Goal: Transaction & Acquisition: Book appointment/travel/reservation

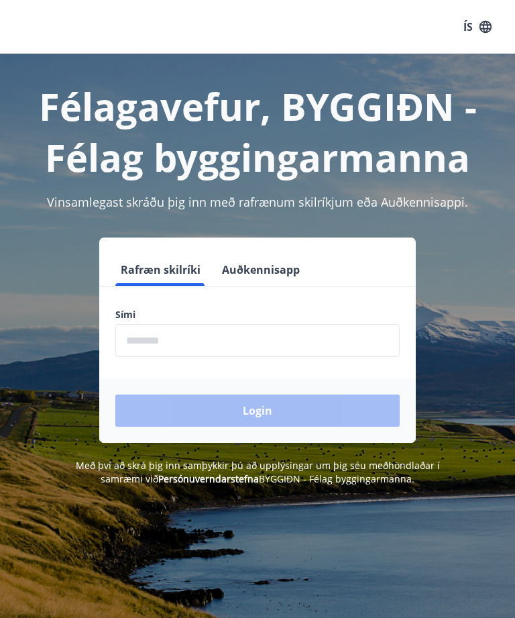
click at [235, 336] on input "phone" at bounding box center [257, 340] width 284 height 33
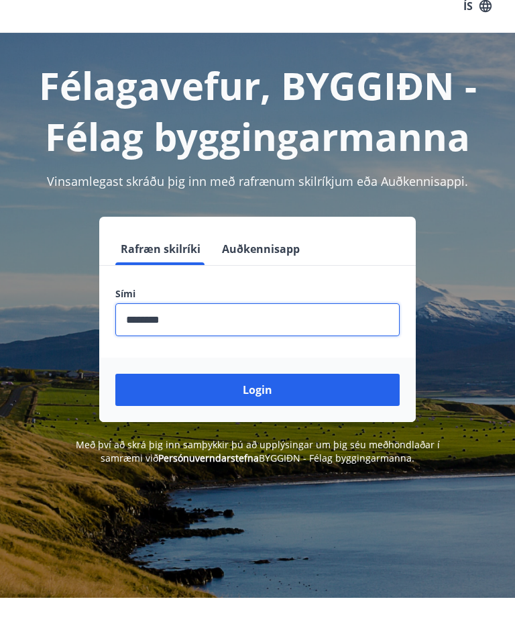
type input "********"
click at [315, 394] on button "Login" at bounding box center [257, 410] width 284 height 32
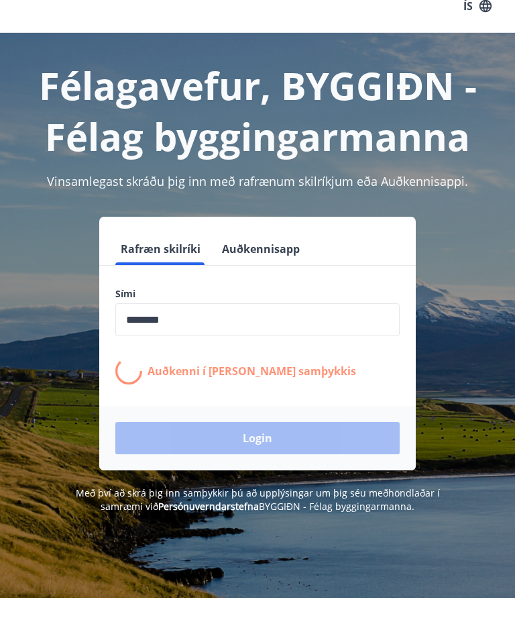
scroll to position [21, 0]
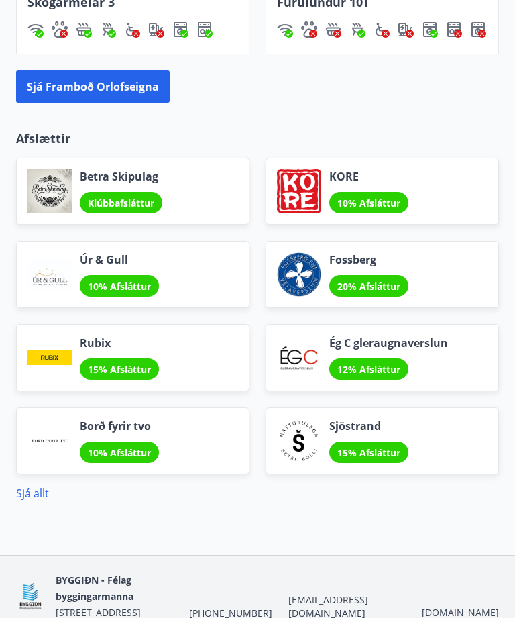
scroll to position [1597, 0]
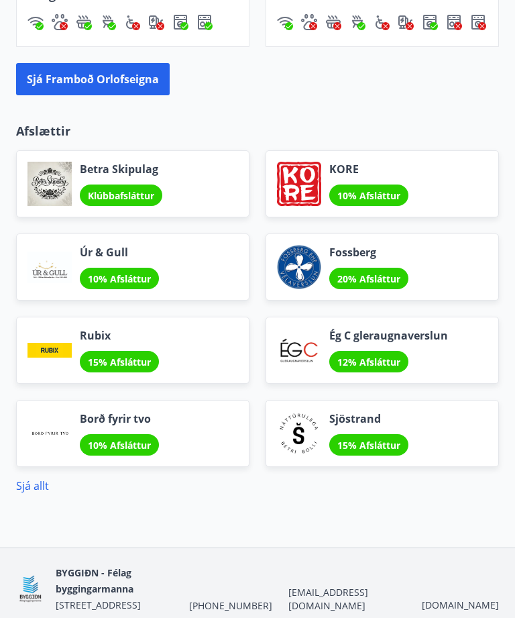
click at [35, 490] on link "Sjá allt" at bounding box center [32, 485] width 33 height 15
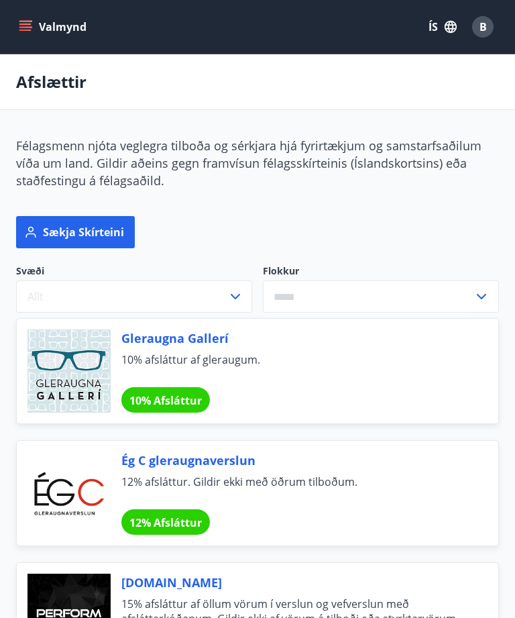
click at [33, 26] on button "Valmynd" at bounding box center [54, 27] width 76 height 24
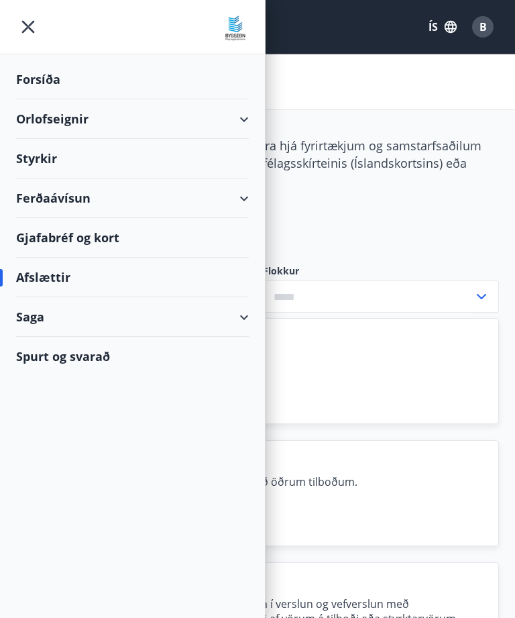
click at [52, 160] on div "Styrkir" at bounding box center [132, 159] width 233 height 40
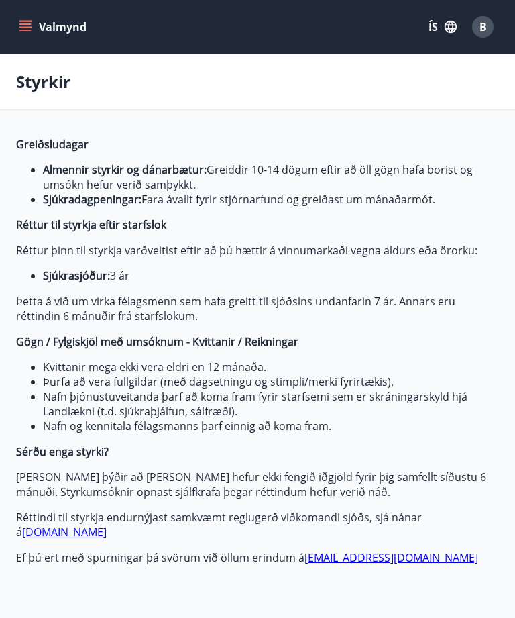
type input "***"
click at [31, 26] on icon "menu" at bounding box center [25, 26] width 13 height 13
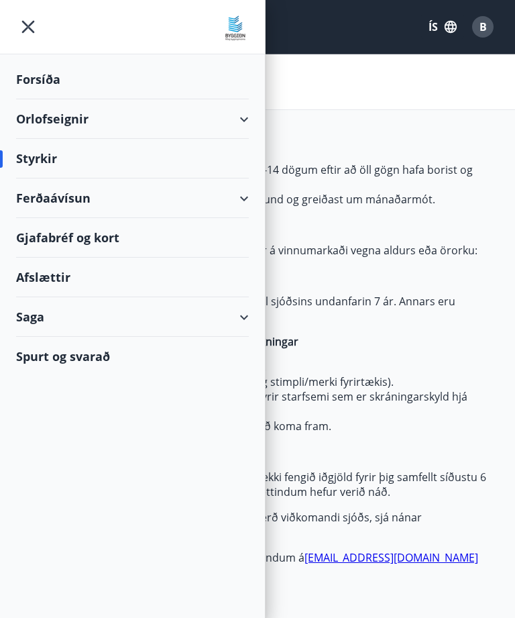
click at [50, 78] on div "Forsíða" at bounding box center [132, 80] width 233 height 40
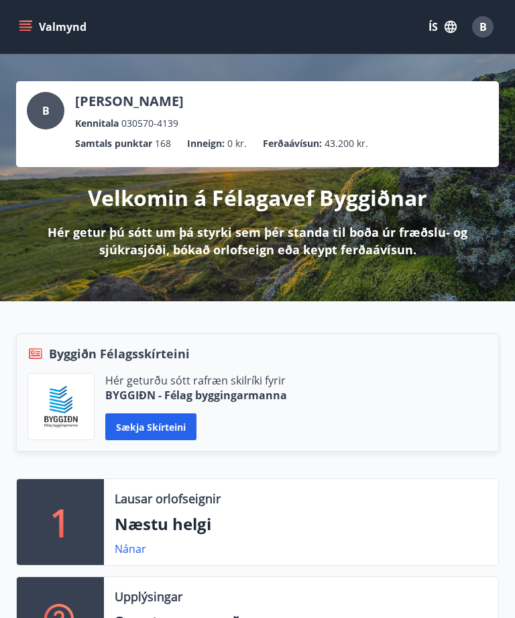
click at [301, 146] on p "Ferðaávísun :" at bounding box center [292, 143] width 59 height 15
click at [294, 142] on p "Ferðaávísun :" at bounding box center [292, 143] width 59 height 15
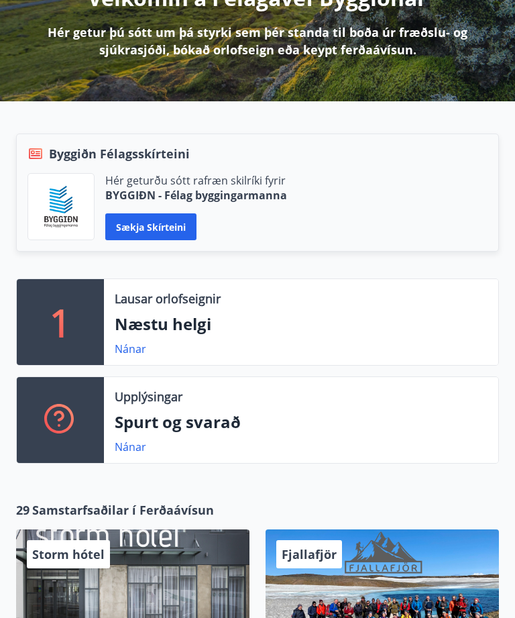
scroll to position [201, 0]
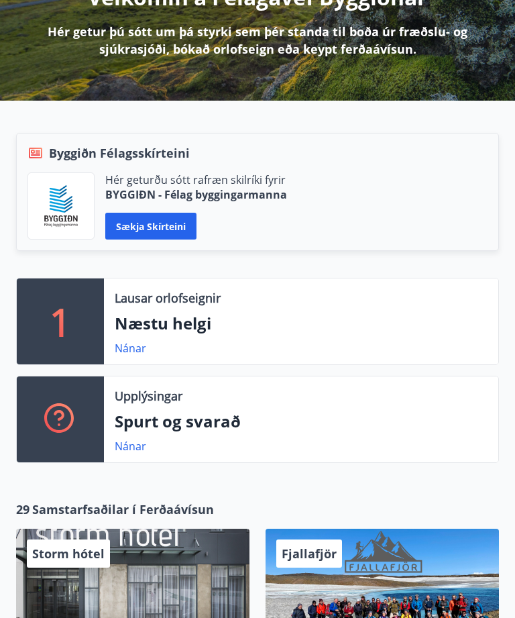
click at [199, 323] on p "Næstu helgi" at bounding box center [301, 323] width 373 height 23
click at [140, 351] on link "Nánar" at bounding box center [131, 348] width 32 height 15
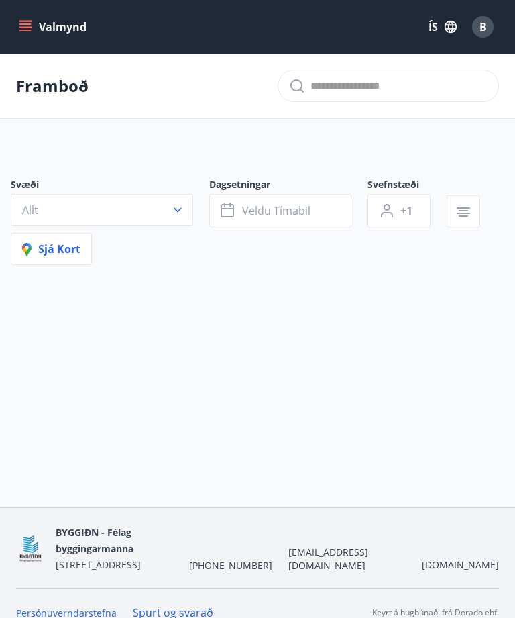
type input "*"
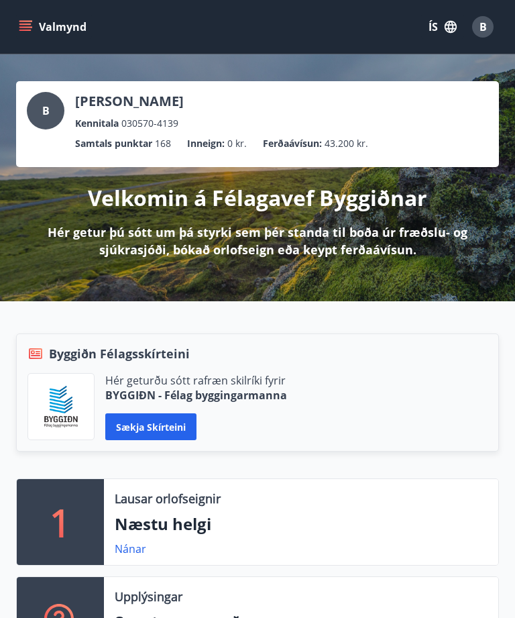
click at [480, 23] on span "B" at bounding box center [483, 26] width 7 height 15
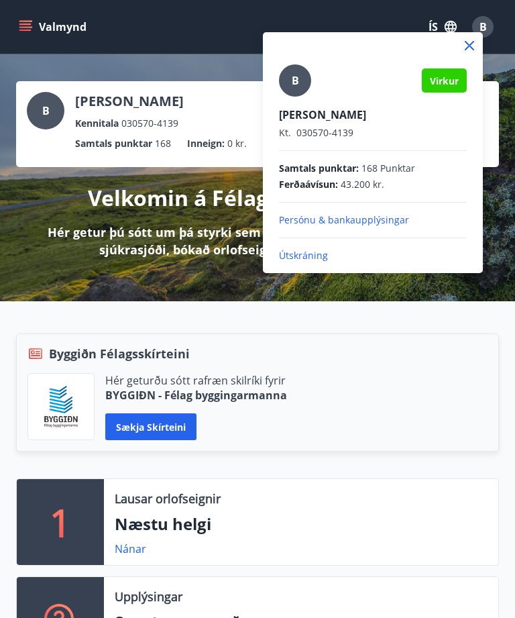
click at [30, 28] on div at bounding box center [257, 309] width 515 height 618
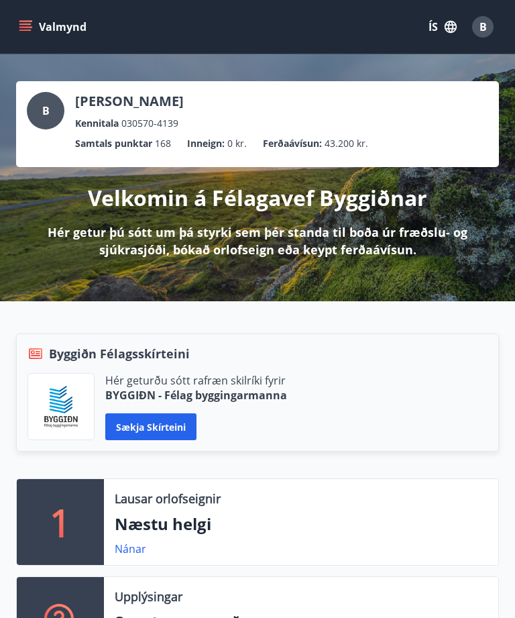
click at [66, 23] on button "Valmynd" at bounding box center [54, 27] width 76 height 24
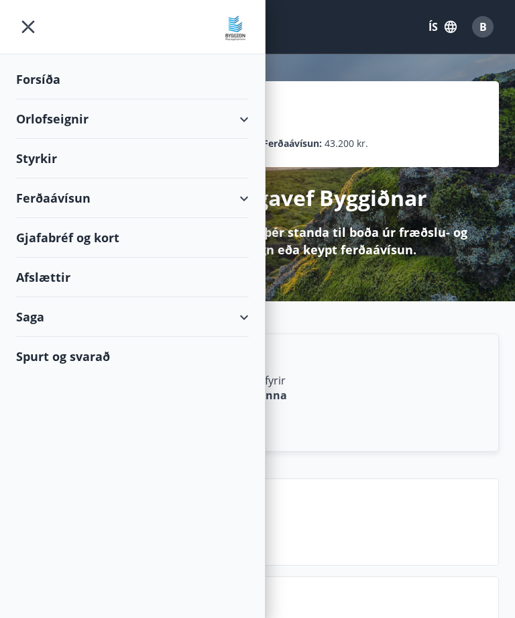
click at [49, 67] on div "Forsíða" at bounding box center [132, 80] width 233 height 40
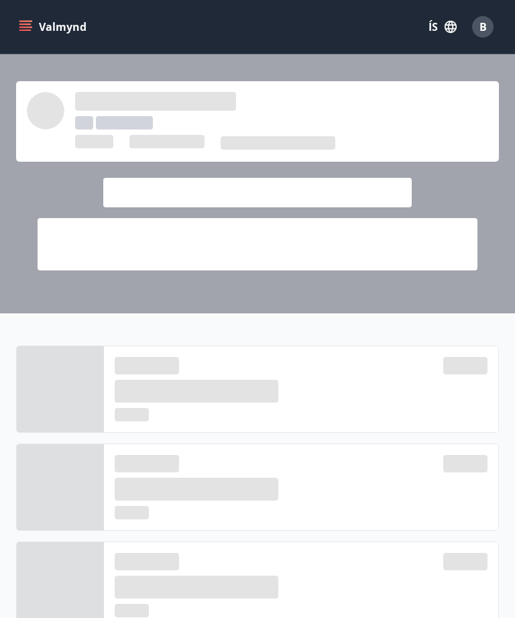
click at [63, 73] on div at bounding box center [257, 183] width 515 height 259
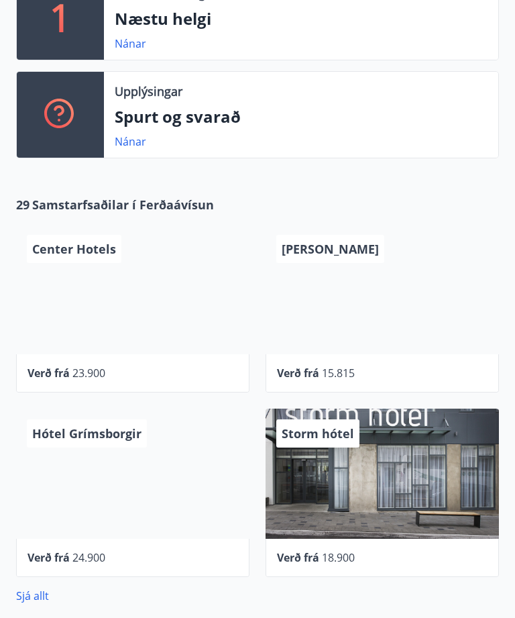
scroll to position [505, 0]
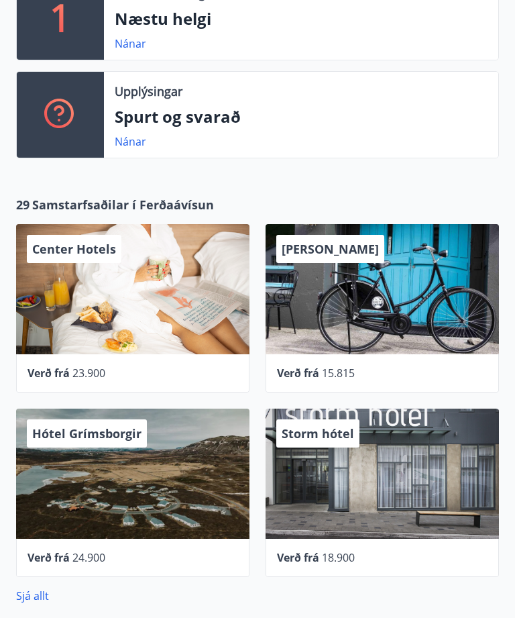
click at [99, 200] on span "Samstarfsaðilar í Ferðaávísun" at bounding box center [123, 204] width 182 height 17
click at [88, 210] on div "Center Hotels Verð frá 23.900" at bounding box center [125, 300] width 250 height 184
click at [121, 204] on span "Samstarfsaðilar í Ferðaávísun" at bounding box center [123, 204] width 182 height 17
click at [42, 594] on link "Sjá allt" at bounding box center [32, 595] width 33 height 15
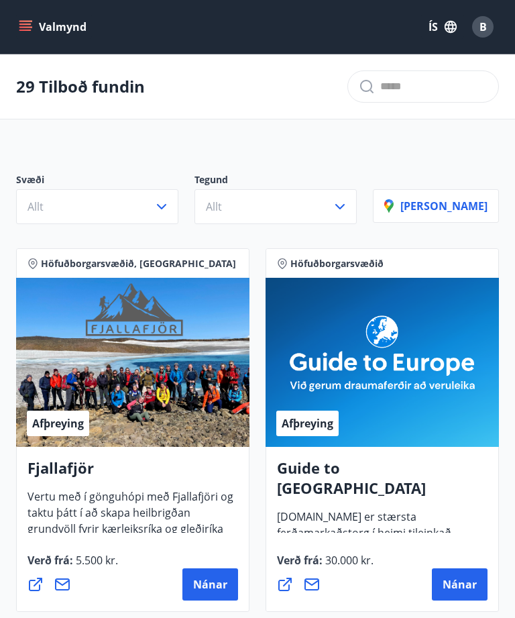
click at [483, 27] on span "B" at bounding box center [483, 26] width 7 height 15
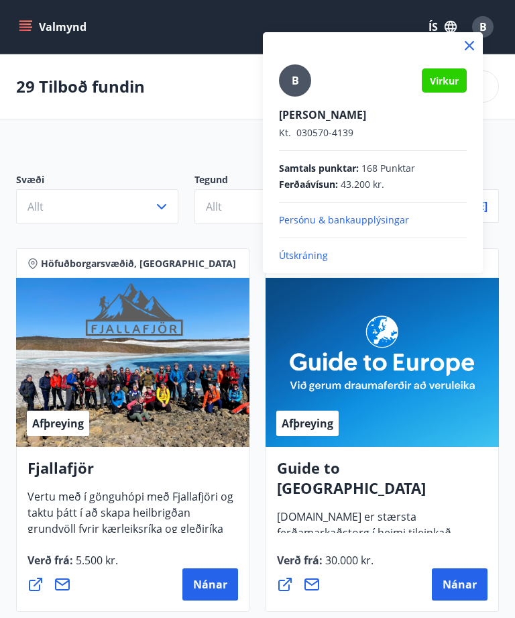
click at [307, 256] on p "Útskráning" at bounding box center [373, 255] width 188 height 13
click at [313, 256] on p "Útskráning" at bounding box center [373, 255] width 188 height 13
